Goal: Book appointment/travel/reservation

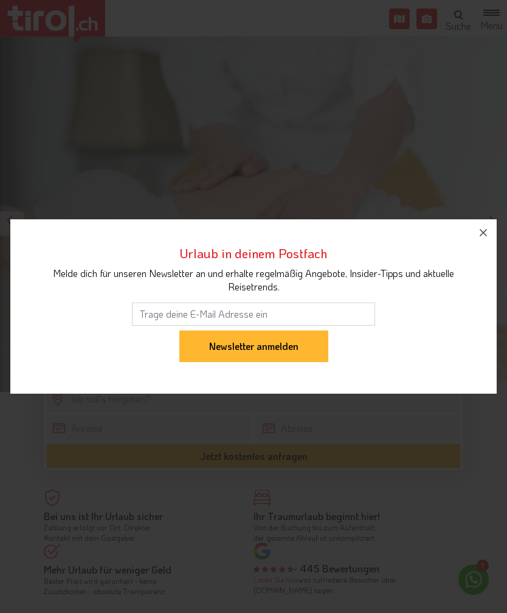
click at [488, 226] on icon "button" at bounding box center [483, 233] width 15 height 15
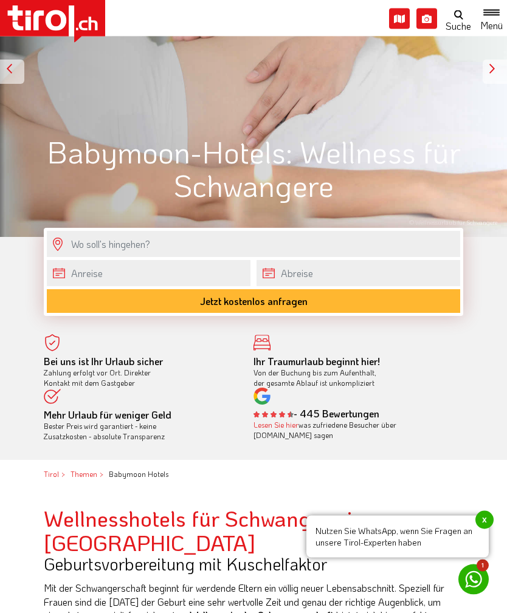
scroll to position [124, 0]
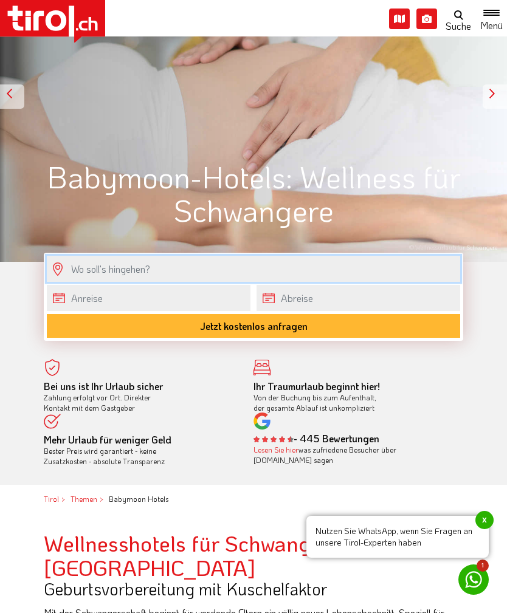
click at [398, 261] on input "text" at bounding box center [253, 269] width 413 height 26
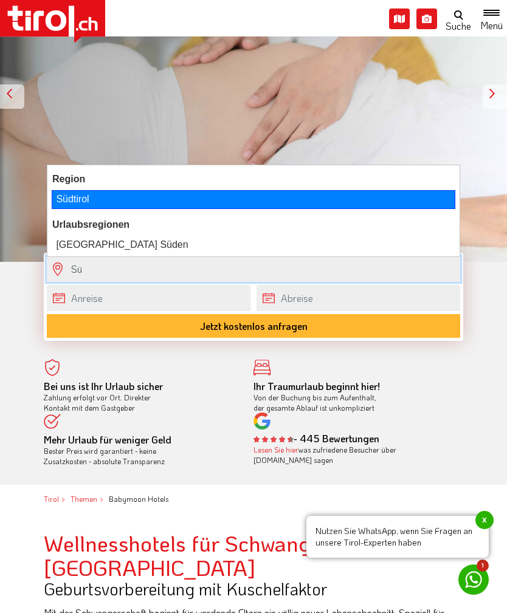
click at [142, 194] on div "Südtirol" at bounding box center [254, 199] width 404 height 18
type input "Südtirol"
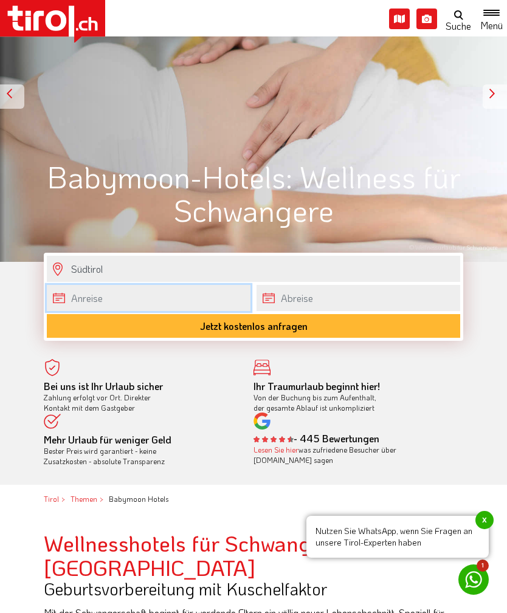
click at [214, 298] on input "text" at bounding box center [149, 298] width 204 height 26
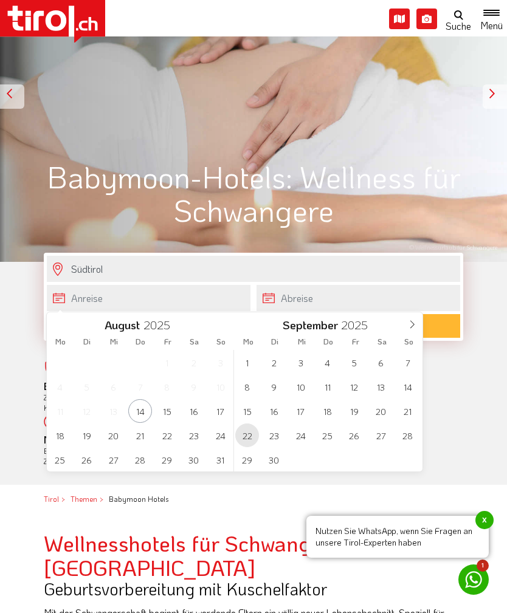
click at [253, 440] on span "22" at bounding box center [247, 436] width 24 height 24
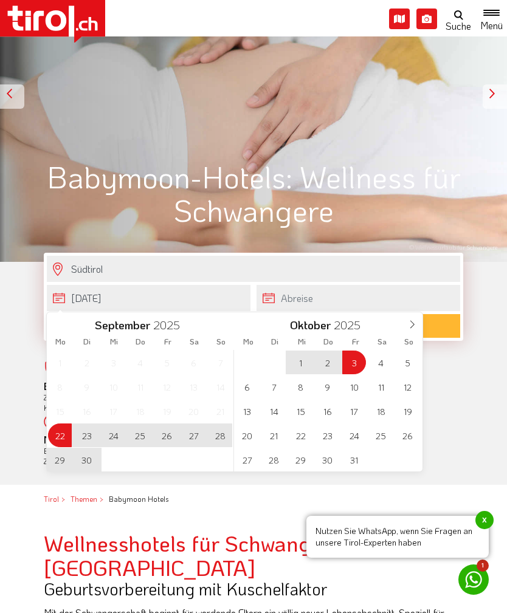
click at [356, 364] on span "3" at bounding box center [354, 363] width 24 height 24
type input "[DATE]"
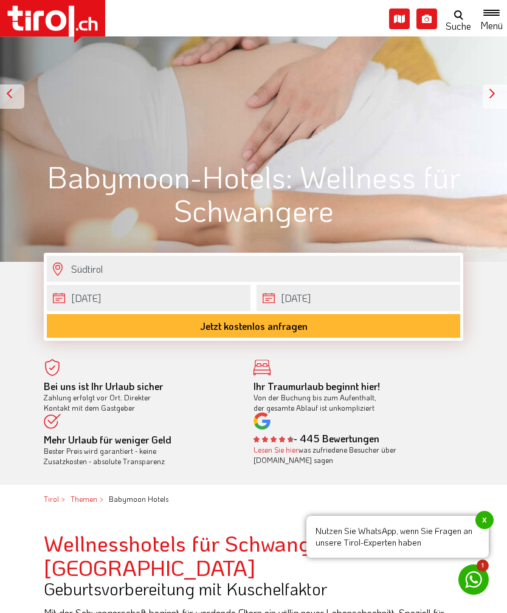
click at [373, 322] on button "Jetzt kostenlos anfragen" at bounding box center [253, 326] width 413 height 24
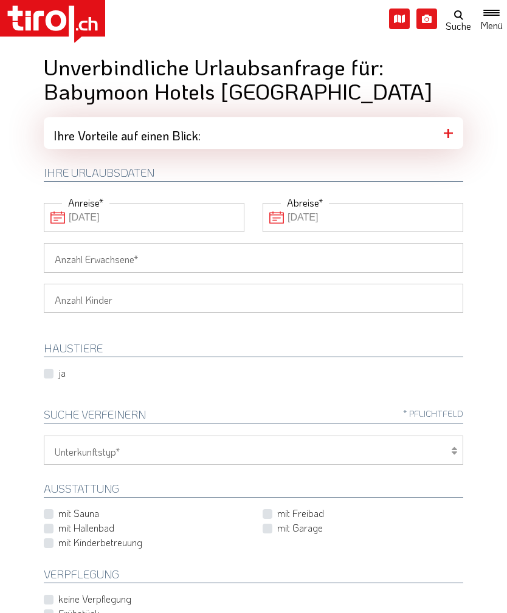
click at [370, 265] on input "Anzahl Erwachsene" at bounding box center [254, 257] width 420 height 29
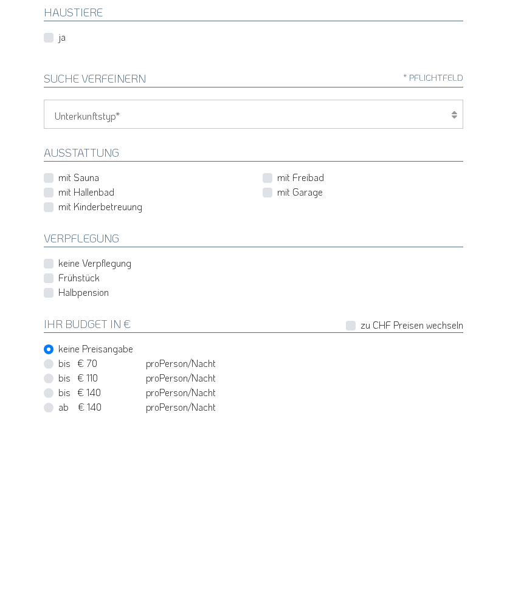
scroll to position [142, 0]
type input "2"
click at [58, 480] on label "Halbpension" at bounding box center [83, 486] width 50 height 13
click at [52, 483] on input "Halbpension" at bounding box center [256, 487] width 420 height 8
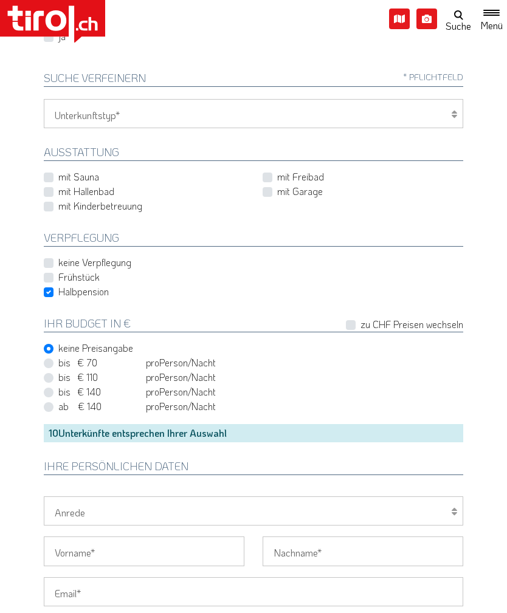
click at [58, 287] on label "Halbpension" at bounding box center [83, 291] width 50 height 13
click at [47, 288] on input "Halbpension" at bounding box center [256, 292] width 420 height 8
checkbox input "false"
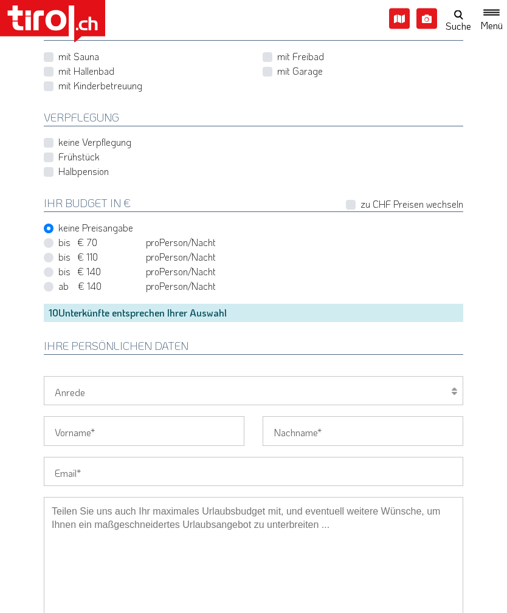
scroll to position [437, 0]
